Goal: Find specific fact: Find specific fact

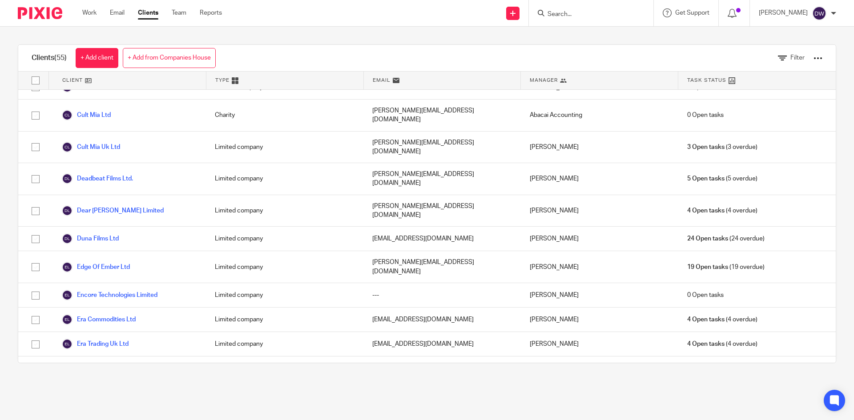
scroll to position [222, 0]
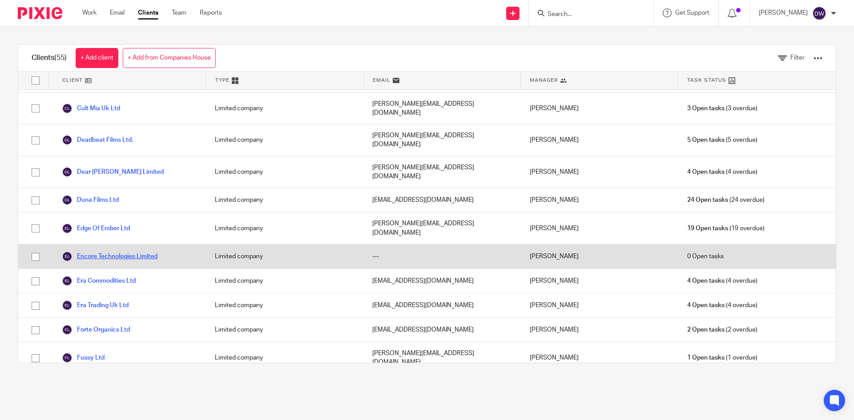
click at [117, 251] on link "Encore Technologies Limited" at bounding box center [110, 256] width 96 height 11
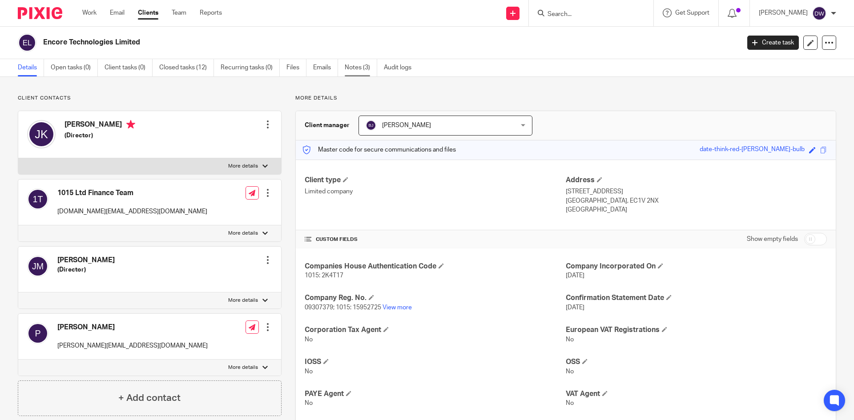
click at [354, 68] on link "Notes (3)" at bounding box center [361, 67] width 32 height 17
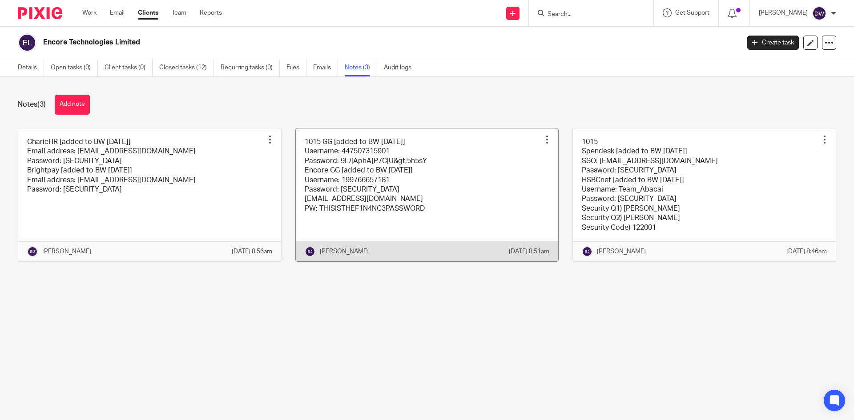
click at [389, 162] on link at bounding box center [427, 194] width 263 height 133
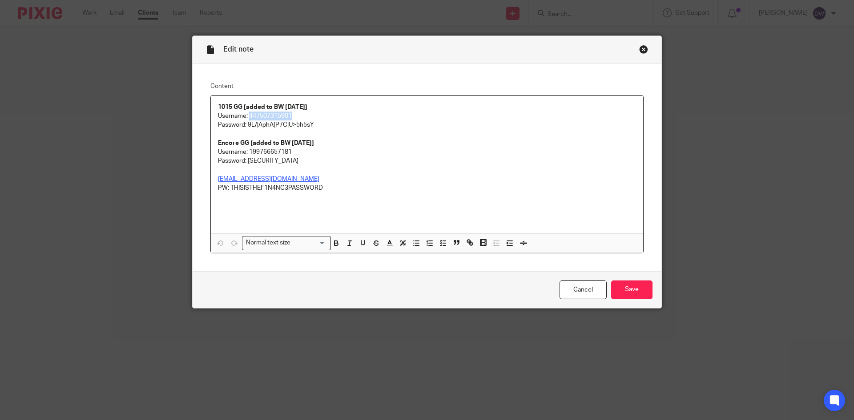
drag, startPoint x: 247, startPoint y: 115, endPoint x: 318, endPoint y: 113, distance: 70.7
click at [318, 113] on p "Username: 447507315901" at bounding box center [427, 116] width 418 height 9
copy p "447507315901"
drag, startPoint x: 246, startPoint y: 125, endPoint x: 327, endPoint y: 122, distance: 80.5
click at [327, 122] on p "Password: 9L/|AphA{P7C|U>5h5sY" at bounding box center [427, 124] width 418 height 9
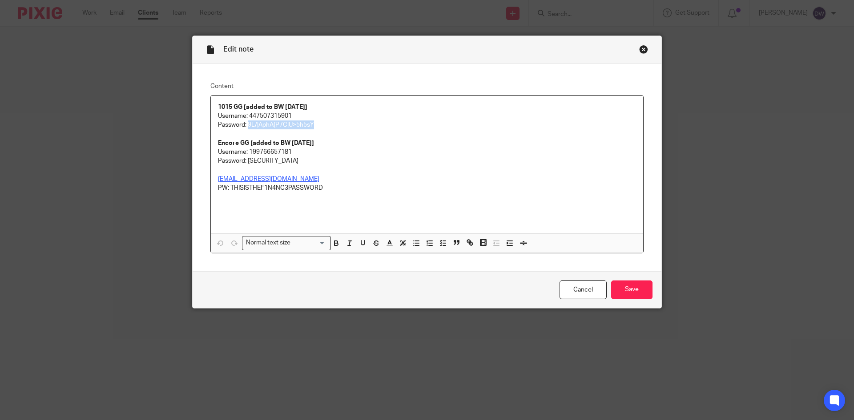
copy p "9L/|AphA{P7C|U>5h5sY"
